Goal: Task Accomplishment & Management: Manage account settings

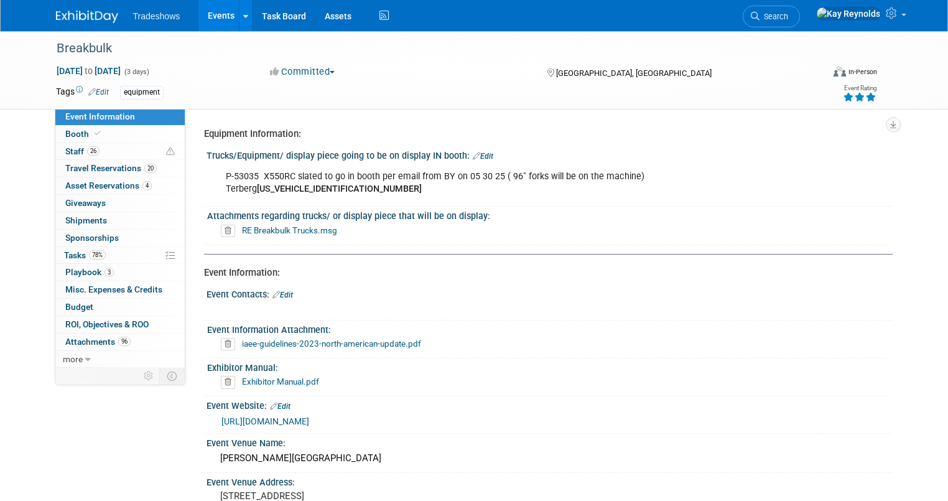
click at [759, 65] on div "Virtual In-Person Hybrid <img src="[URL][DOMAIN_NAME]" style="width: 22px; heig…" at bounding box center [816, 74] width 140 height 19
click at [800, 22] on link "Search" at bounding box center [771, 17] width 57 height 22
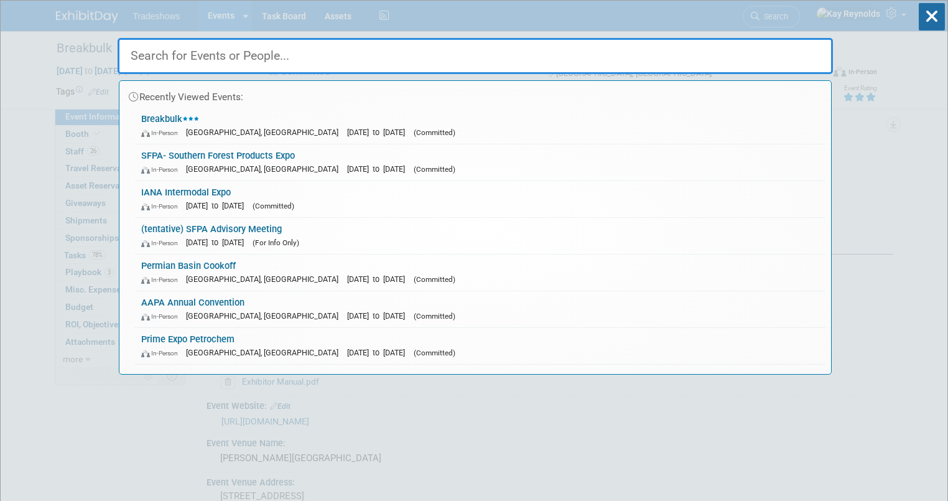
click at [326, 59] on input "text" at bounding box center [475, 56] width 715 height 36
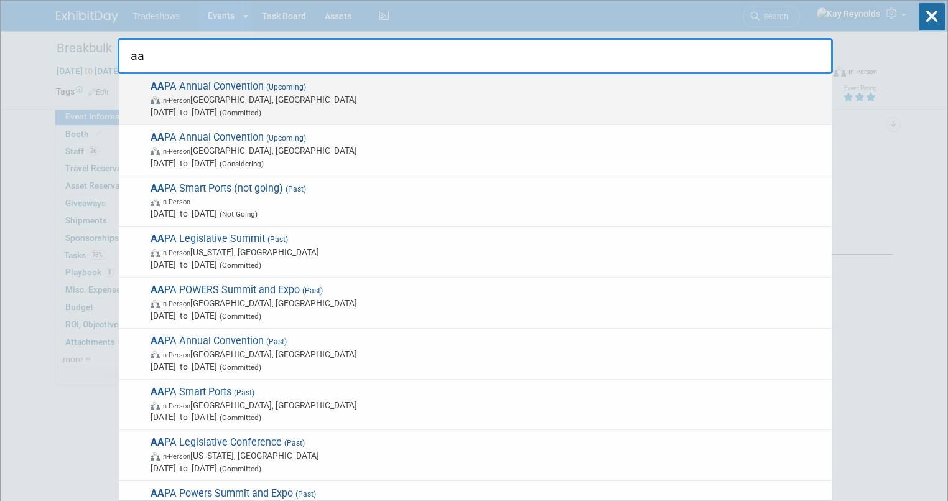
type input "aa"
click at [244, 102] on span "In-Person [GEOGRAPHIC_DATA], [GEOGRAPHIC_DATA]" at bounding box center [488, 99] width 675 height 12
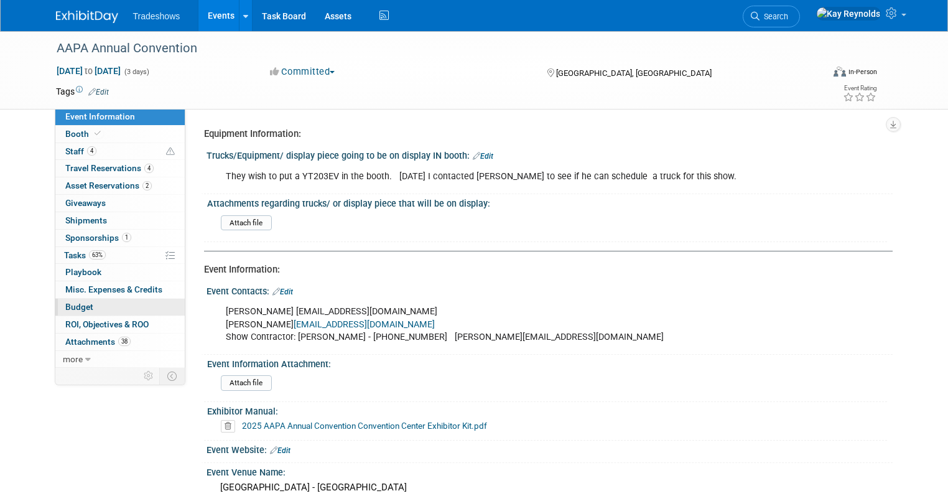
click at [104, 308] on link "Budget" at bounding box center [119, 307] width 129 height 17
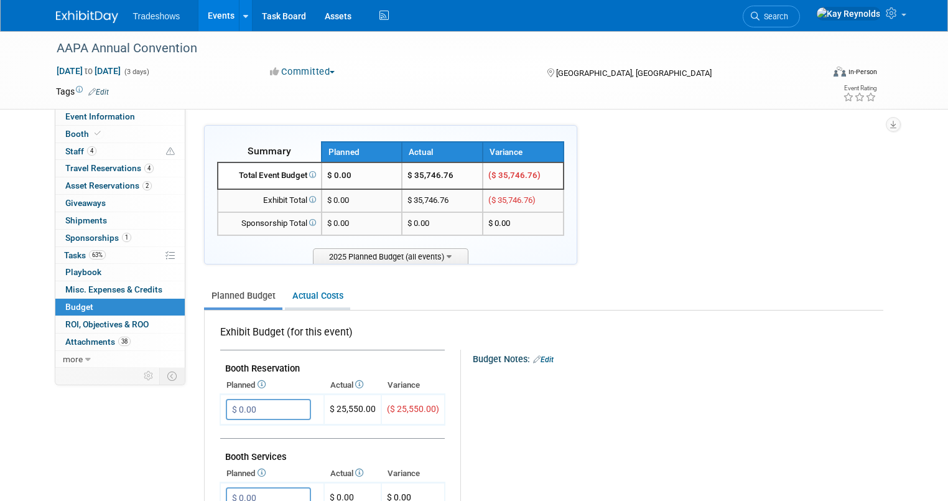
click at [308, 296] on link "Actual Costs" at bounding box center [317, 295] width 65 height 23
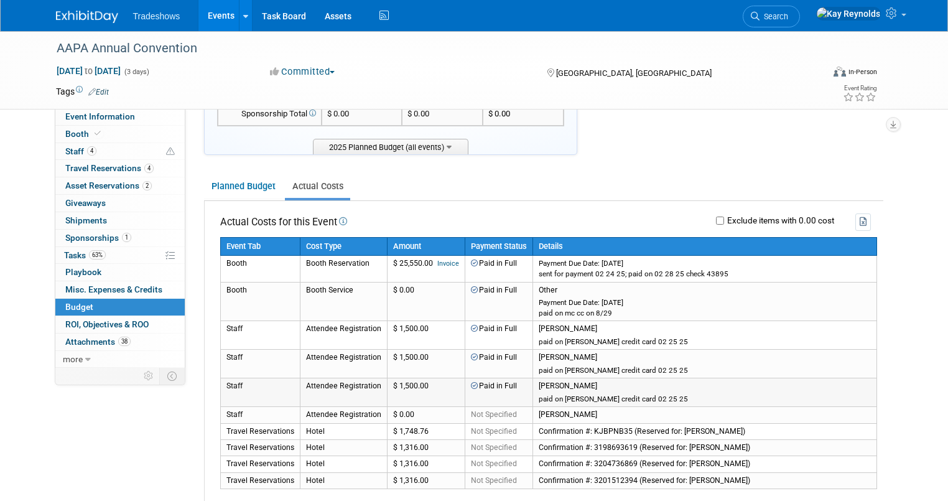
scroll to position [149, 0]
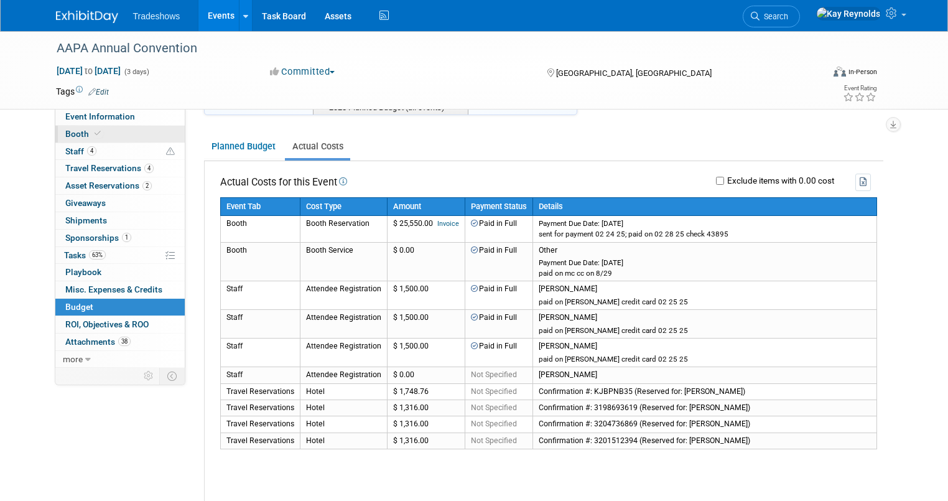
click at [120, 133] on link "Booth" at bounding box center [119, 134] width 129 height 17
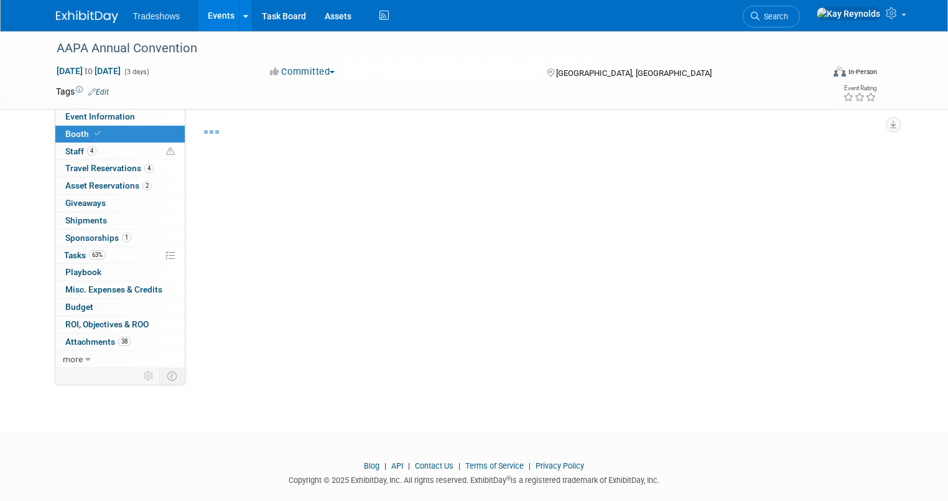
select select "Certificate of insurance sent"
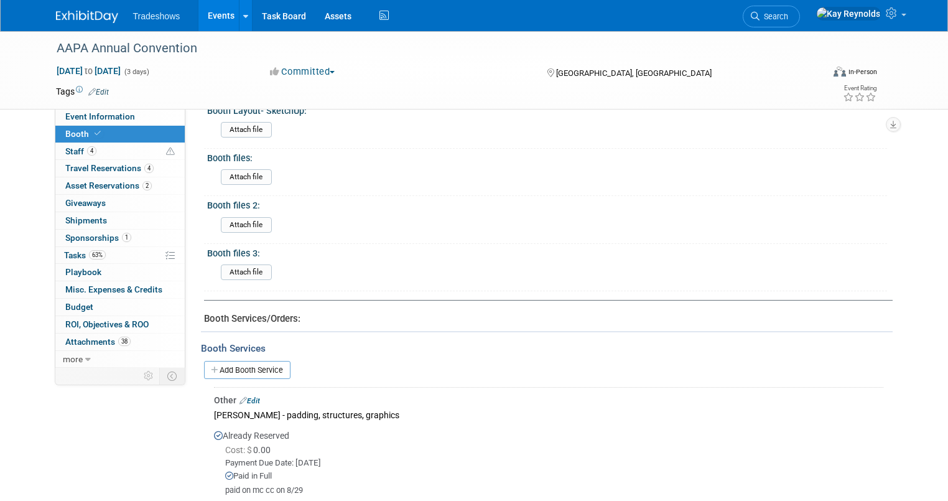
scroll to position [547, 0]
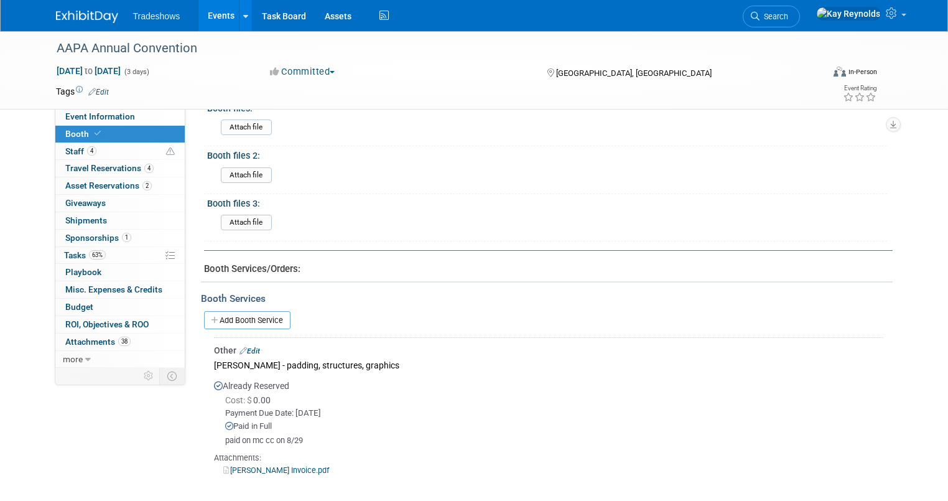
click at [248, 346] on link "Edit" at bounding box center [249, 350] width 21 height 9
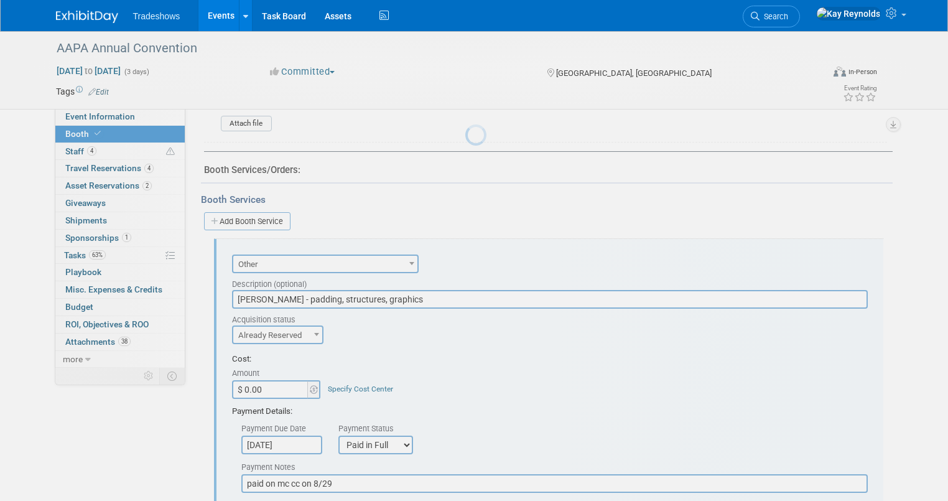
scroll to position [738, 0]
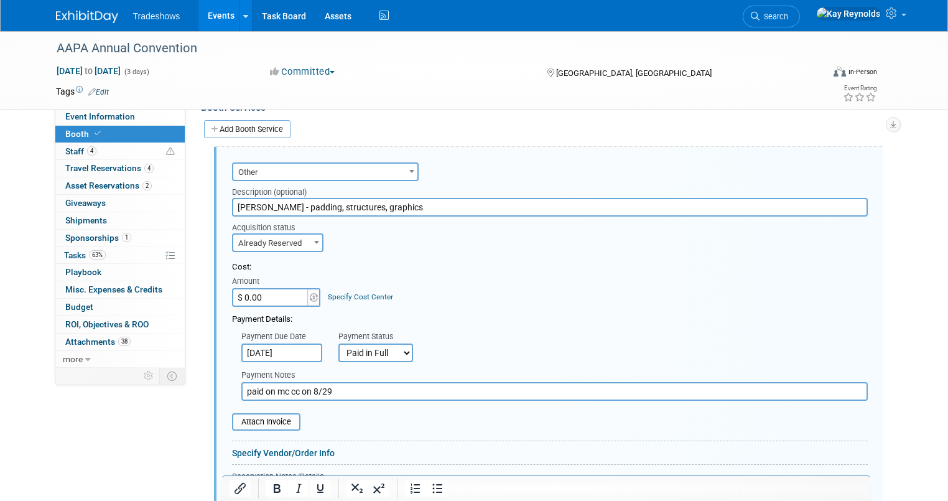
click at [249, 292] on input "$ 0.00" at bounding box center [271, 297] width 78 height 19
type input "$ 11,022.48"
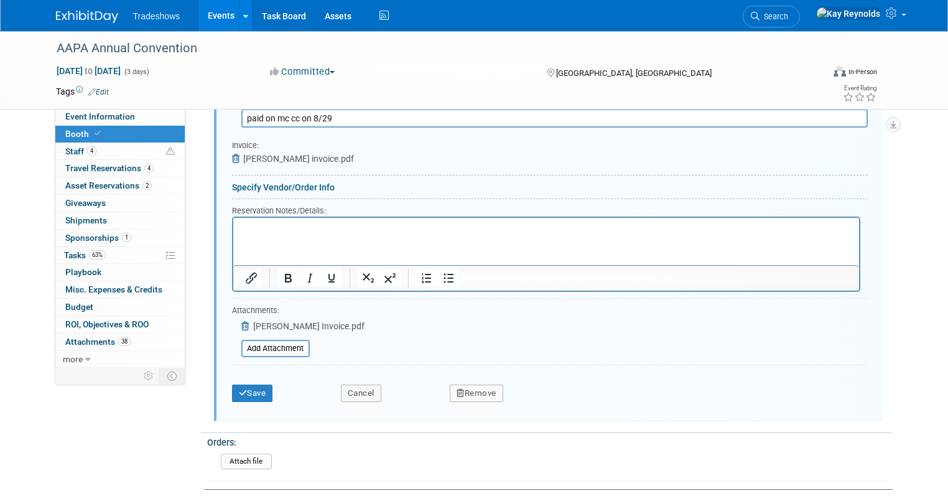
scroll to position [987, 0]
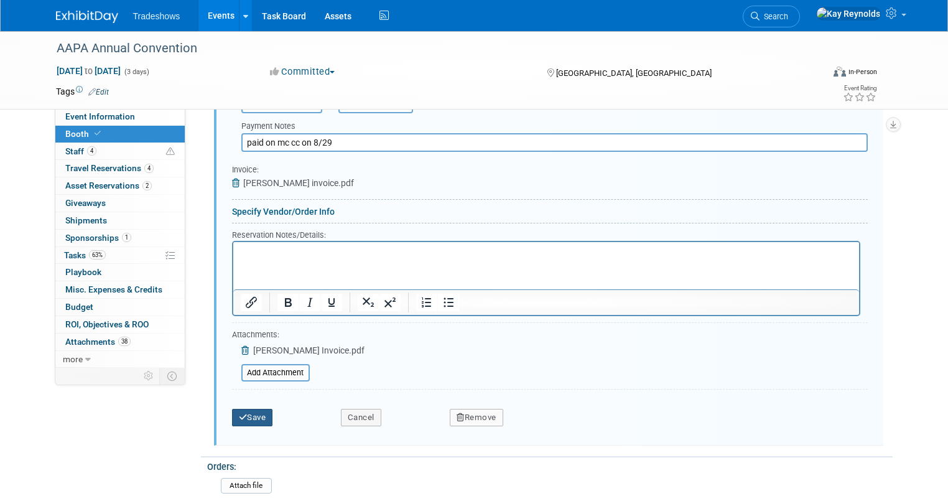
click at [236, 411] on button "Save" at bounding box center [252, 417] width 41 height 17
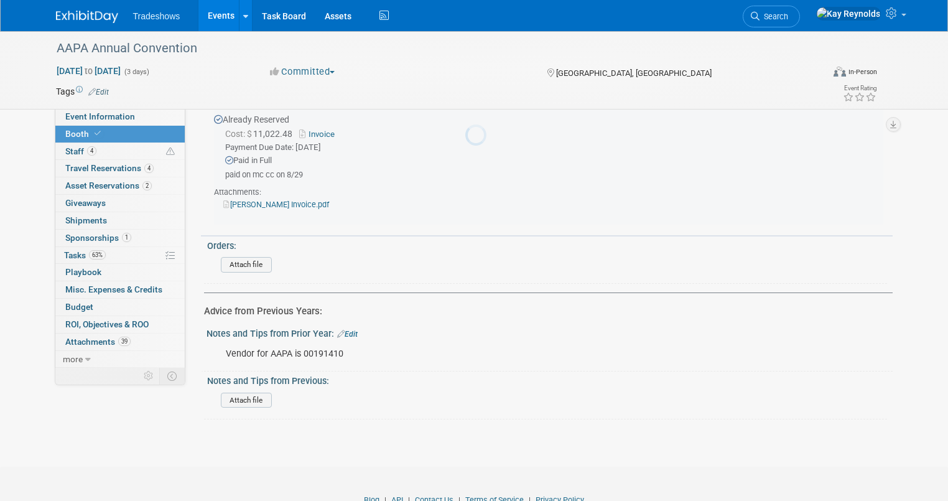
scroll to position [738, 0]
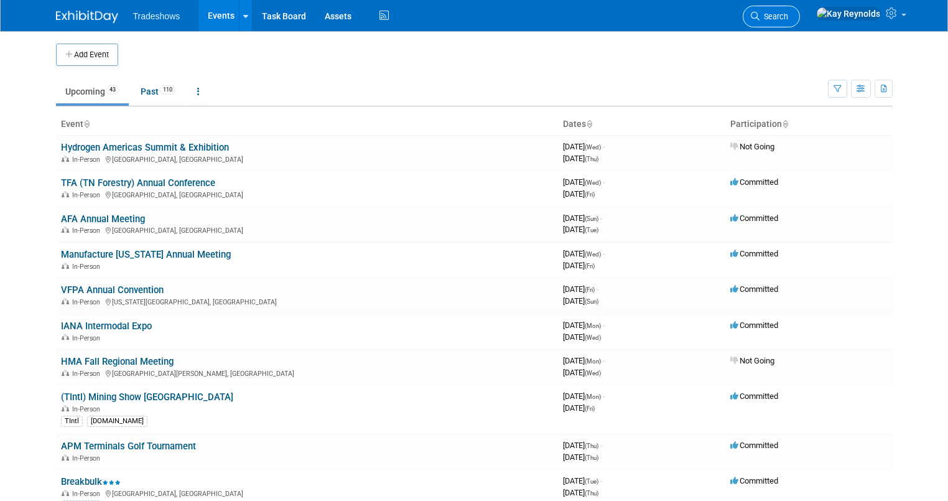
click at [800, 9] on link "Search" at bounding box center [771, 17] width 57 height 22
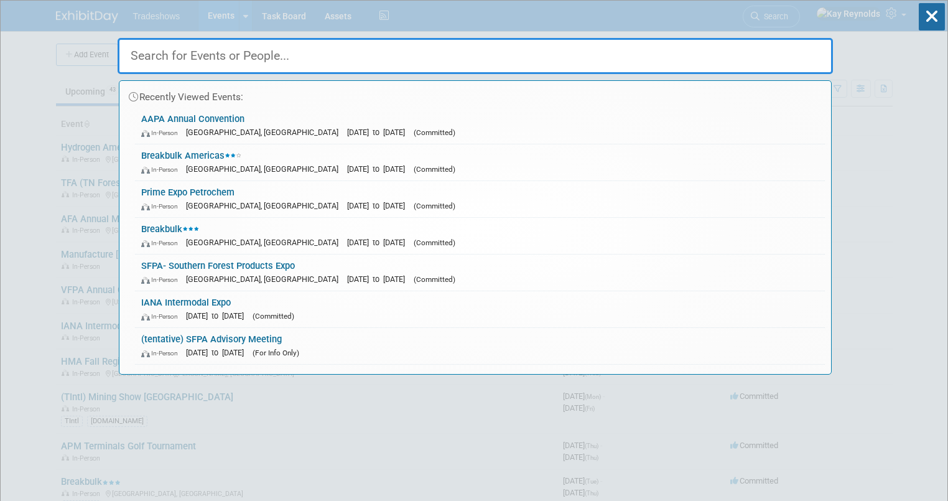
click at [155, 52] on input "text" at bounding box center [475, 56] width 715 height 36
type input "h"
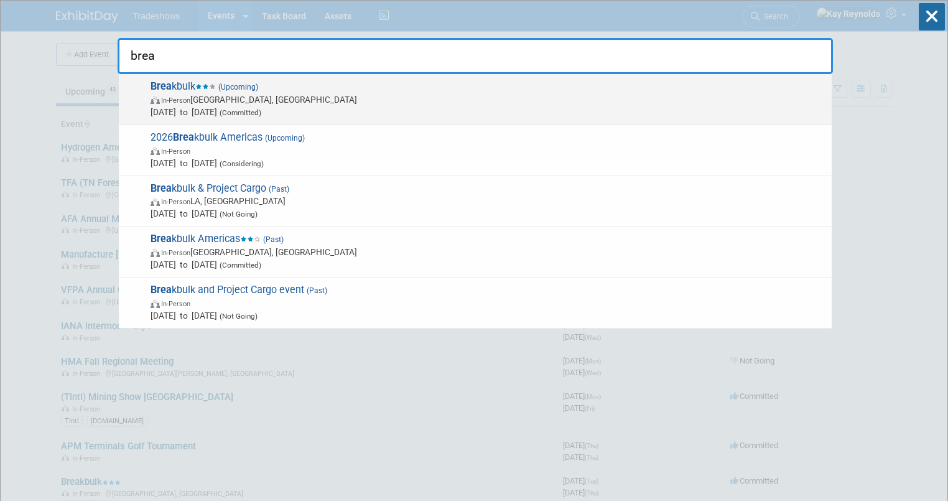
type input "brea"
click at [165, 87] on strong "Brea" at bounding box center [161, 86] width 21 height 12
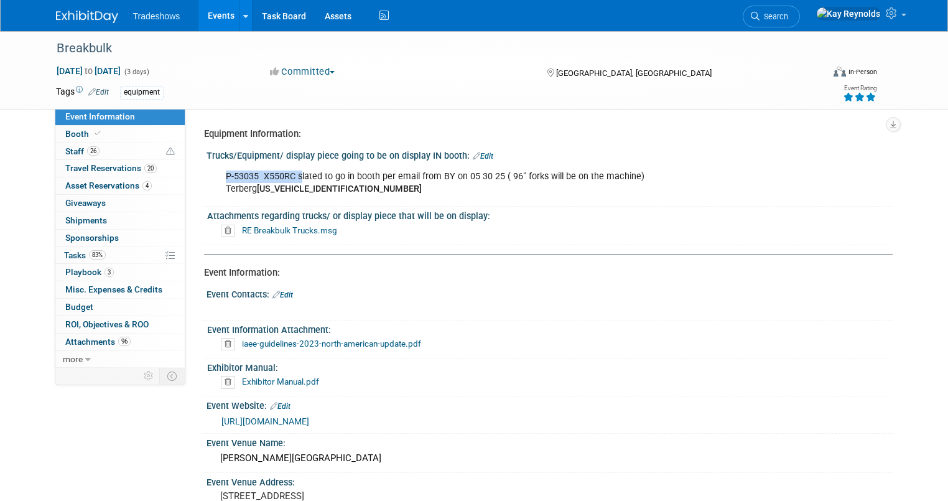
drag, startPoint x: 289, startPoint y: 174, endPoint x: 210, endPoint y: 172, distance: 79.0
click at [217, 172] on div "P-53035 X550RC slated to go in booth per email from BY on 05 30 25 ( 96" forks …" at bounding box center [488, 182] width 542 height 37
copy div "P-53035 X550RC s"
drag, startPoint x: 338, startPoint y: 189, endPoint x: 214, endPoint y: 192, distance: 124.5
click at [217, 192] on div "P-53035 X550RC slated to go in booth per email from BY on 05 30 25 ( 96" forks …" at bounding box center [488, 182] width 542 height 37
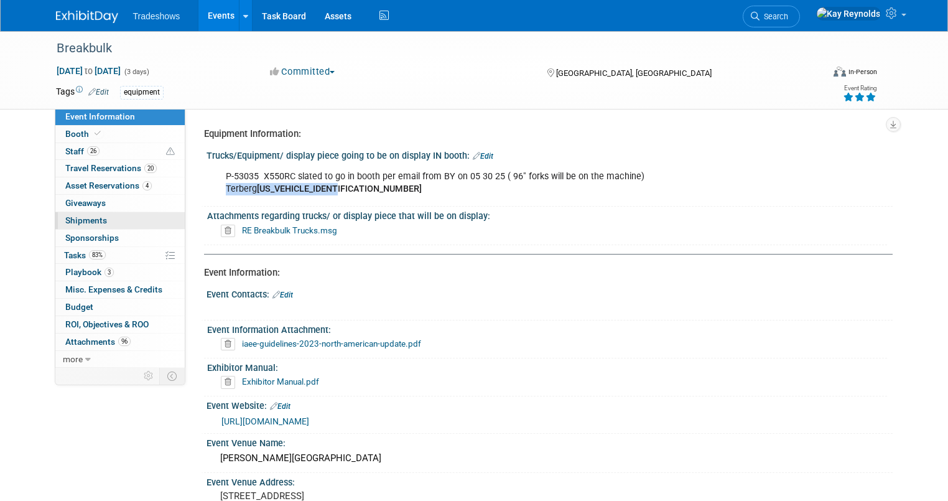
copy div "Terberg XLWYT2030RA735539"
